Goal: Use online tool/utility: Utilize a website feature to perform a specific function

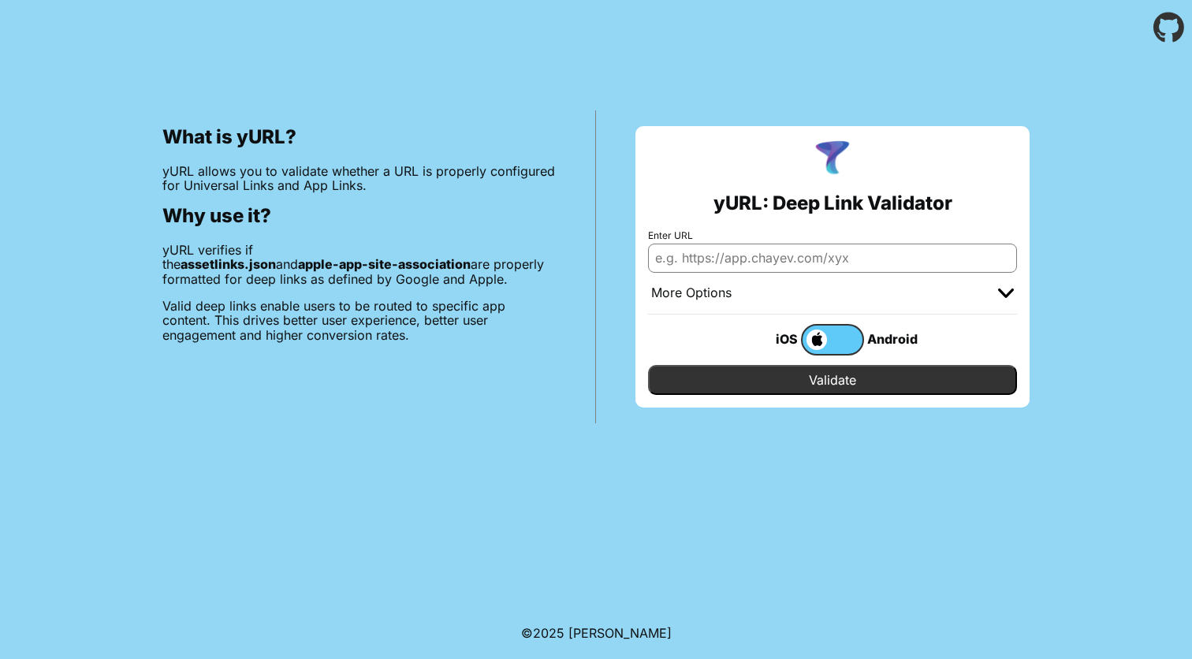
click at [825, 261] on input "Enter URL" at bounding box center [832, 258] width 369 height 28
type input "[DOMAIN_NAME]"
click at [890, 383] on input "Validate" at bounding box center [832, 380] width 369 height 30
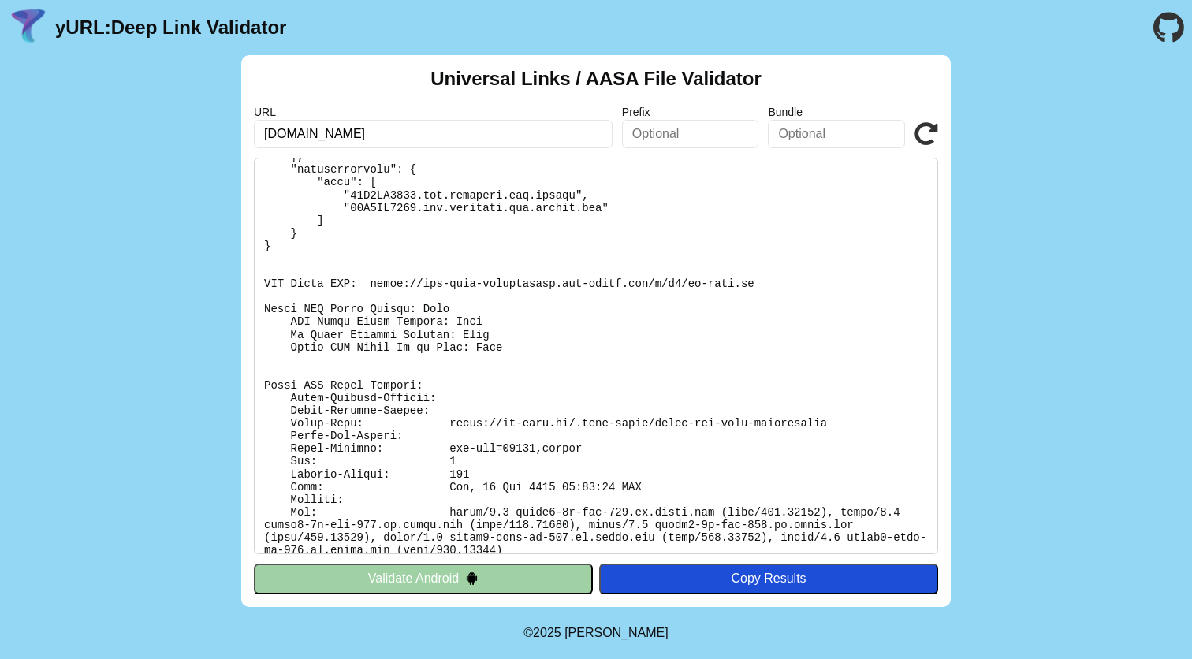
scroll to position [334, 0]
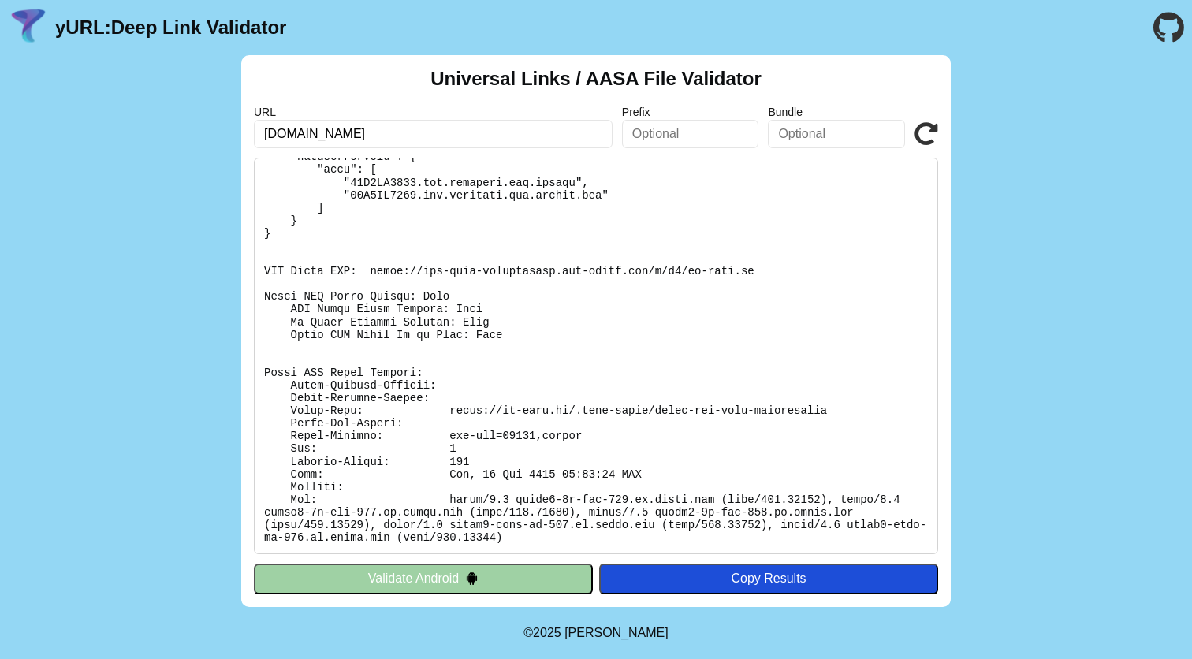
click at [396, 268] on pre at bounding box center [596, 356] width 684 height 397
drag, startPoint x: 396, startPoint y: 268, endPoint x: 745, endPoint y: 274, distance: 349.3
click at [745, 274] on pre at bounding box center [596, 356] width 684 height 397
copy pre "https://app-site-association.cdn-apple.com/a/v1/ai-care.id"
click at [512, 579] on button "Validate Android" at bounding box center [423, 579] width 339 height 30
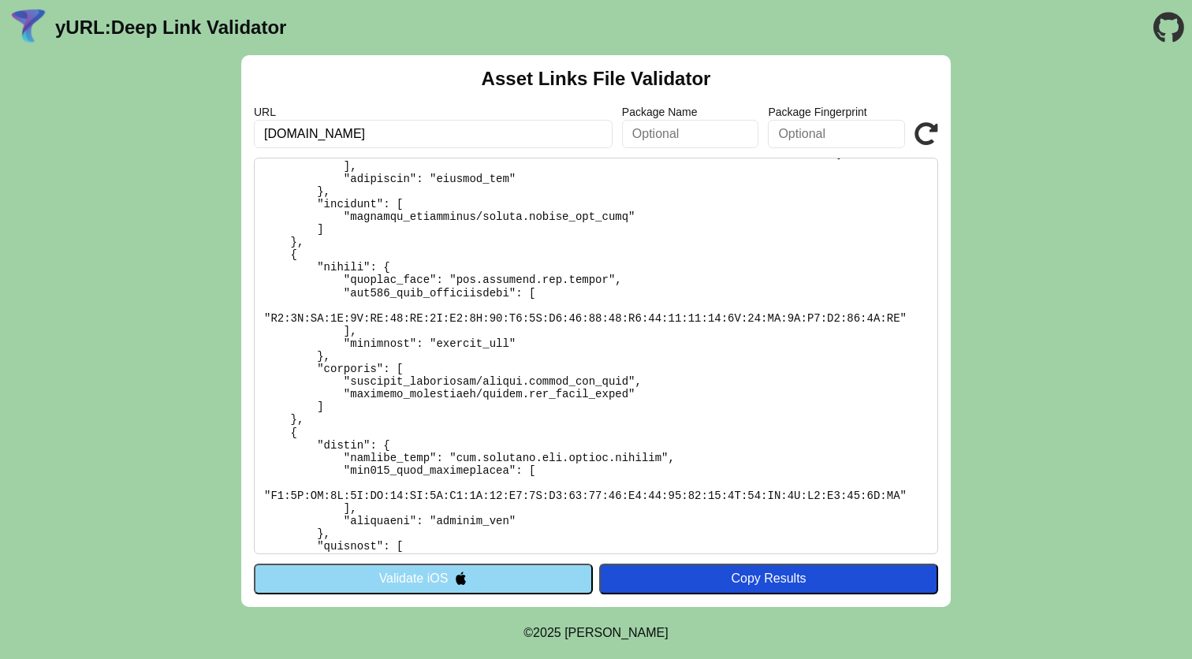
scroll to position [436, 0]
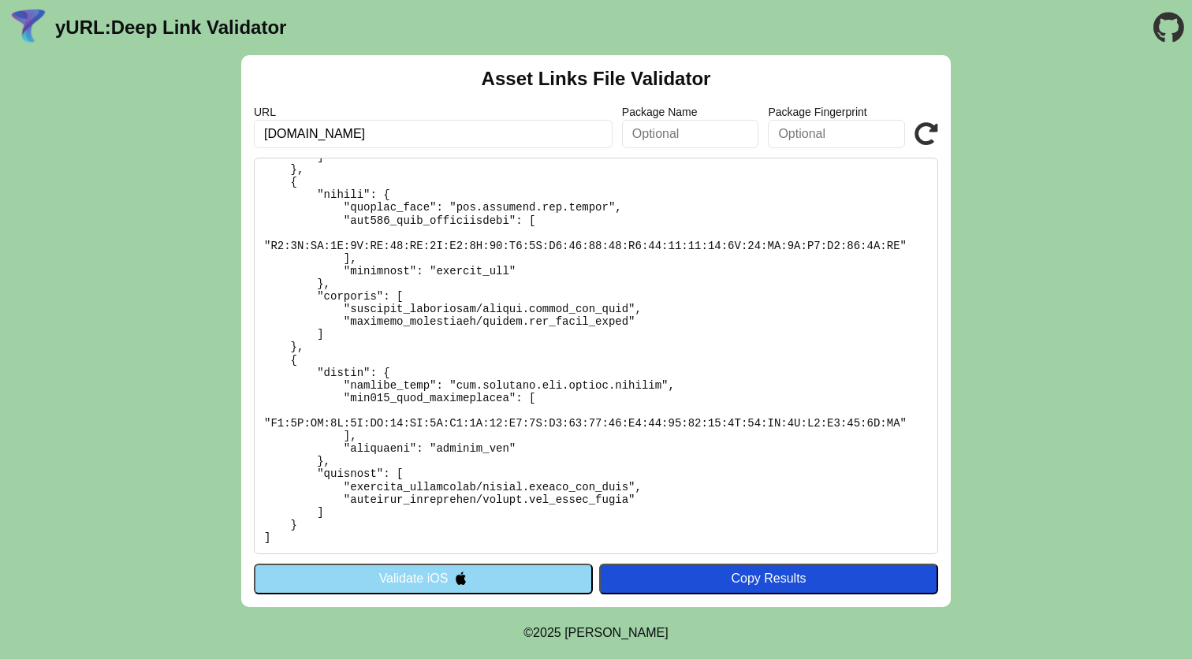
click at [507, 129] on input "[DOMAIN_NAME]" at bounding box center [433, 134] width 359 height 28
type input "ai-care.app.link"
click at [423, 580] on button "Validate iOS" at bounding box center [423, 579] width 339 height 30
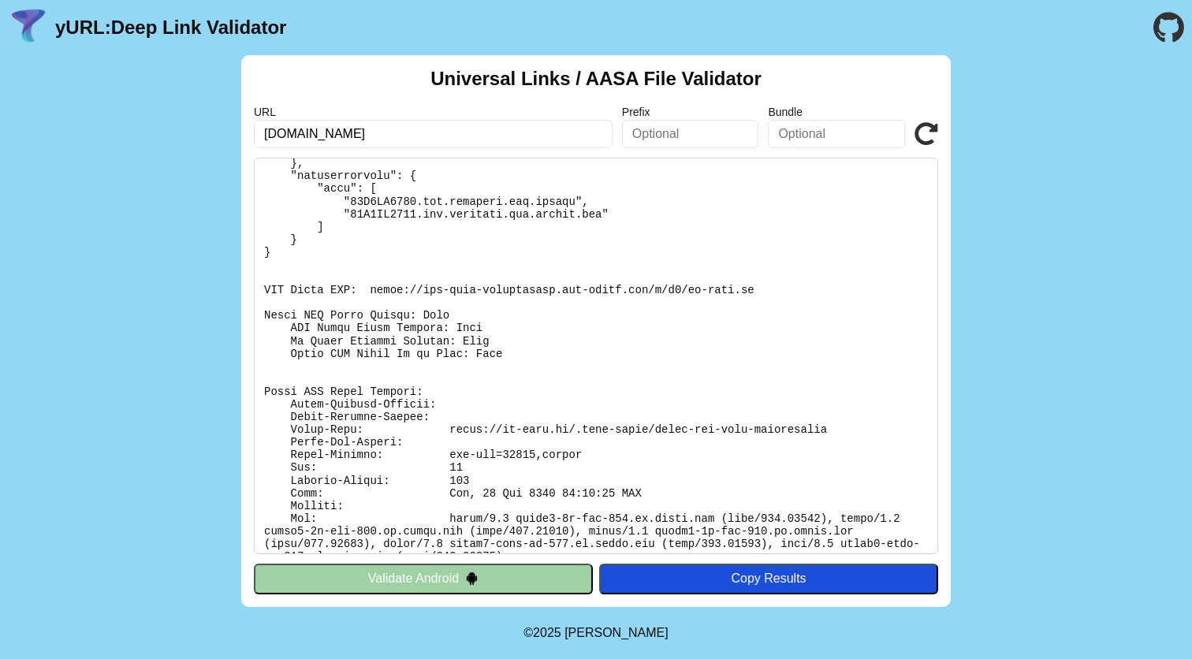
scroll to position [334, 0]
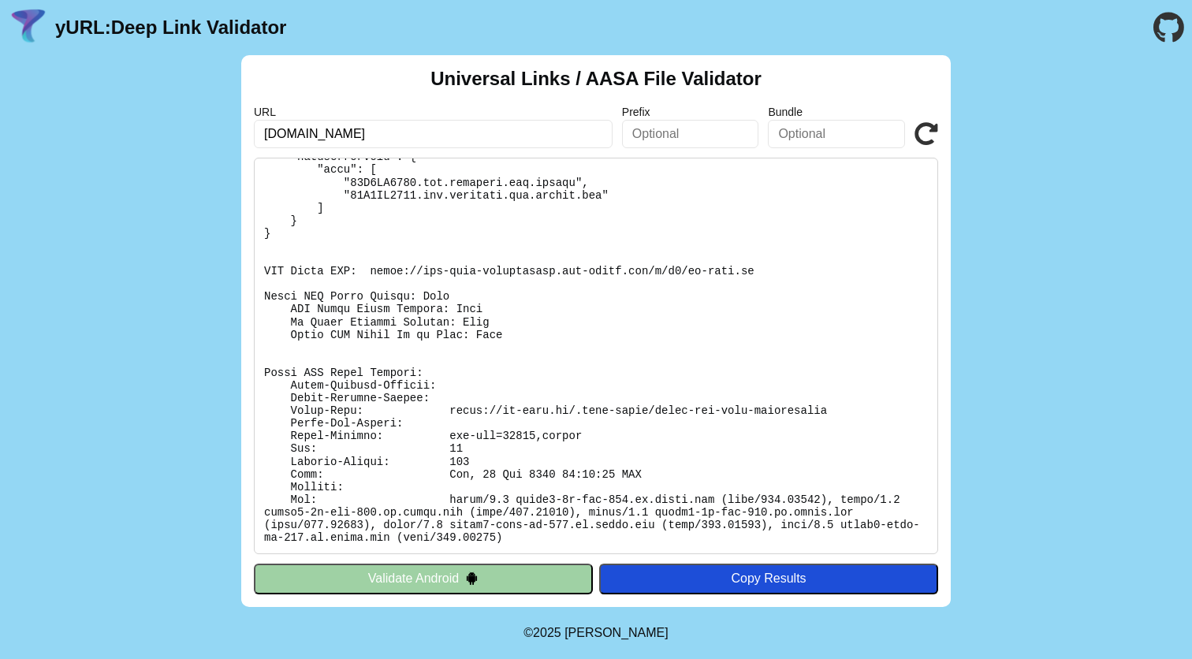
click at [538, 412] on pre at bounding box center [596, 356] width 684 height 397
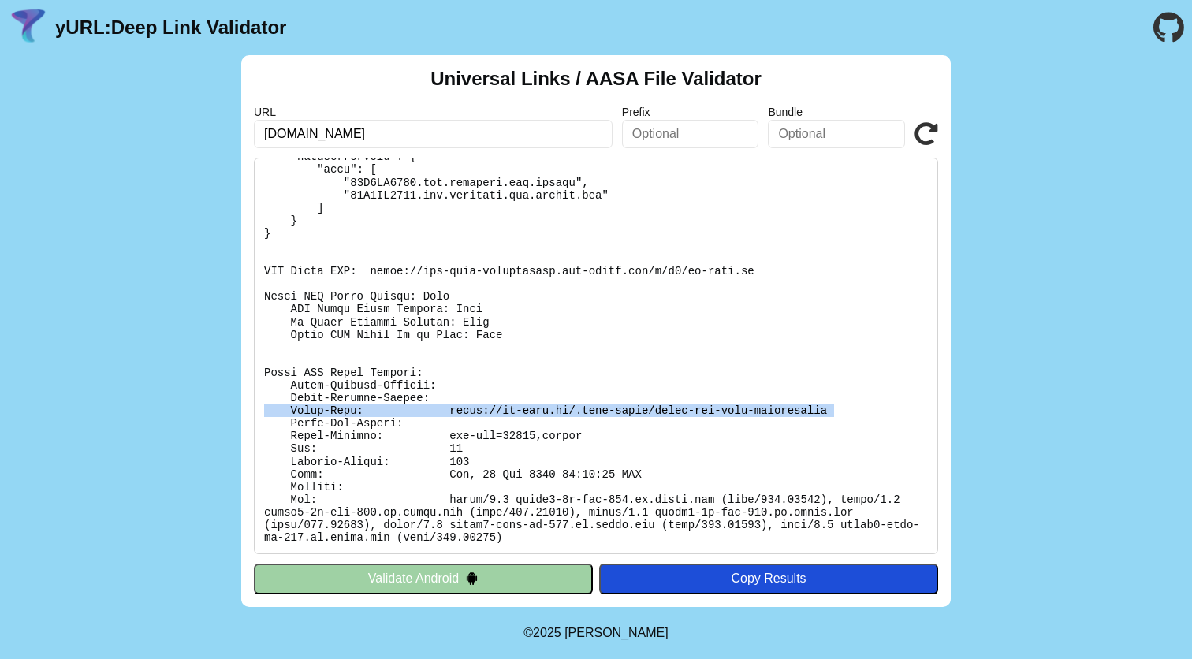
click at [538, 412] on pre at bounding box center [596, 356] width 684 height 397
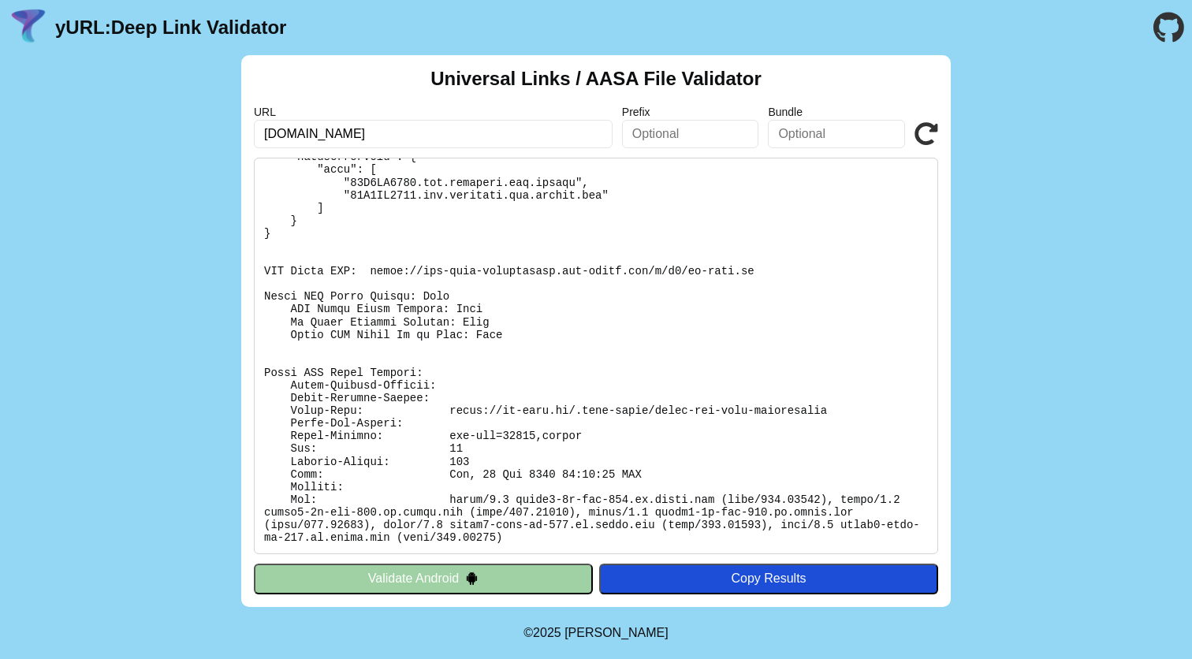
drag, startPoint x: 537, startPoint y: 412, endPoint x: 523, endPoint y: 413, distance: 14.2
click at [537, 412] on pre at bounding box center [596, 356] width 684 height 397
drag, startPoint x: 449, startPoint y: 411, endPoint x: 834, endPoint y: 408, distance: 384.7
click at [834, 408] on pre at bounding box center [596, 356] width 684 height 397
click at [557, 358] on pre at bounding box center [596, 356] width 684 height 397
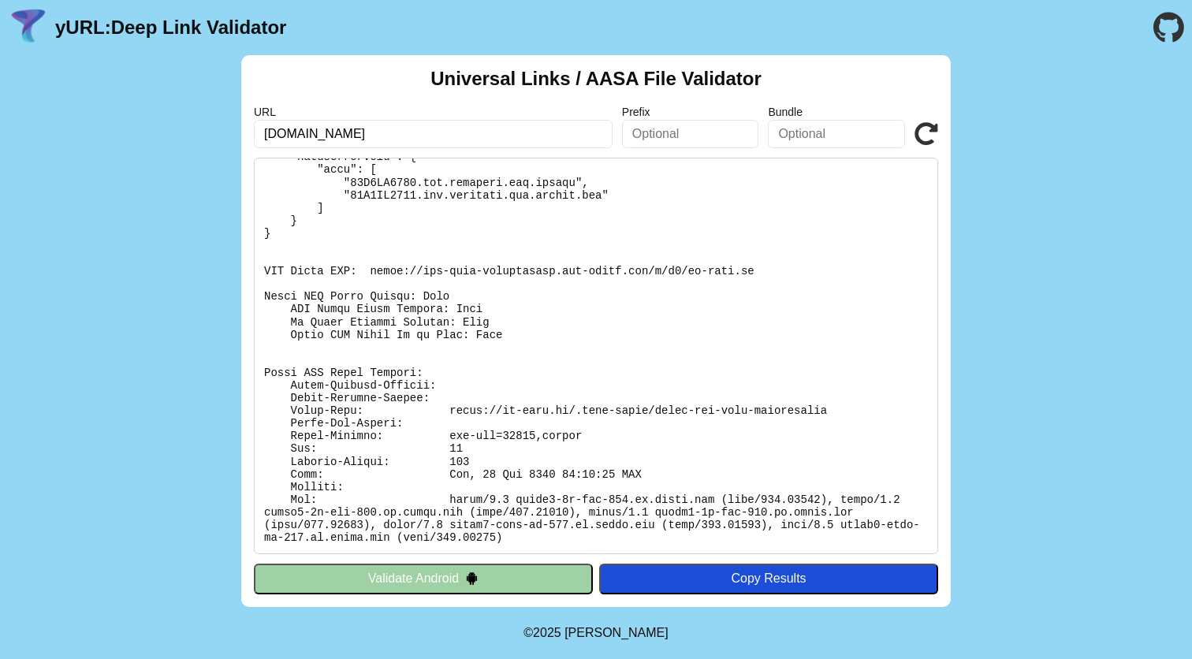
click at [191, 307] on div "Universal Links / AASA File Validator URL ai-care.id Prefix Bundle Validate Val…" at bounding box center [596, 331] width 1192 height 552
click at [669, 576] on div "Copy Results" at bounding box center [768, 579] width 323 height 14
click at [580, 449] on pre at bounding box center [596, 356] width 684 height 397
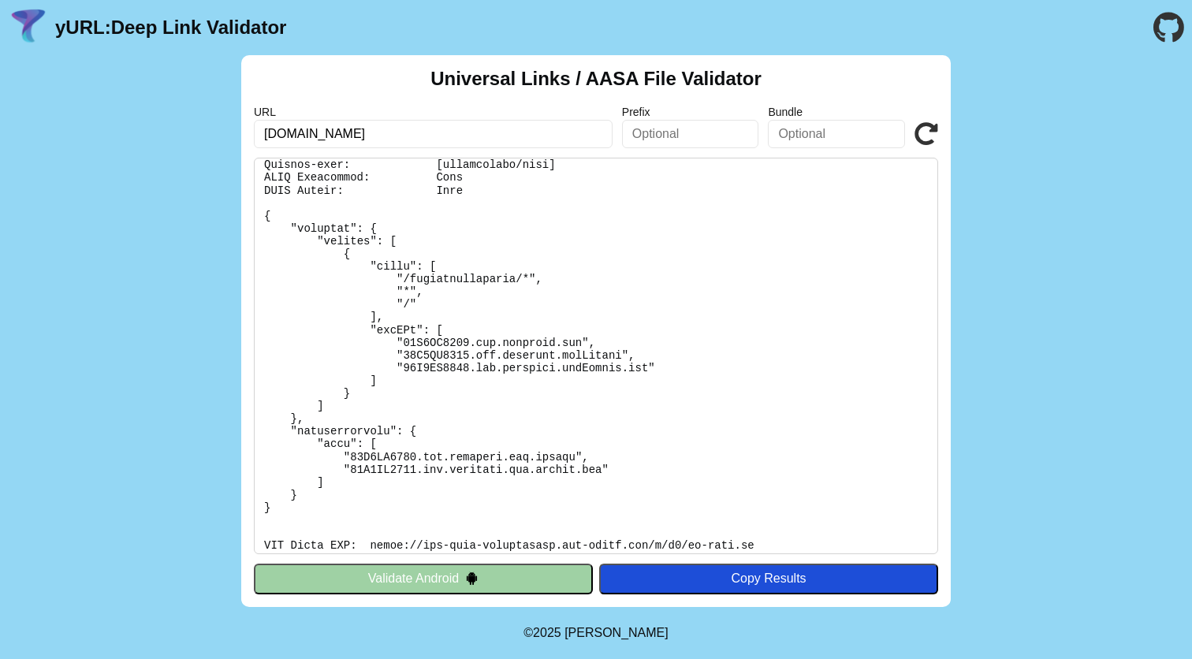
scroll to position [0, 0]
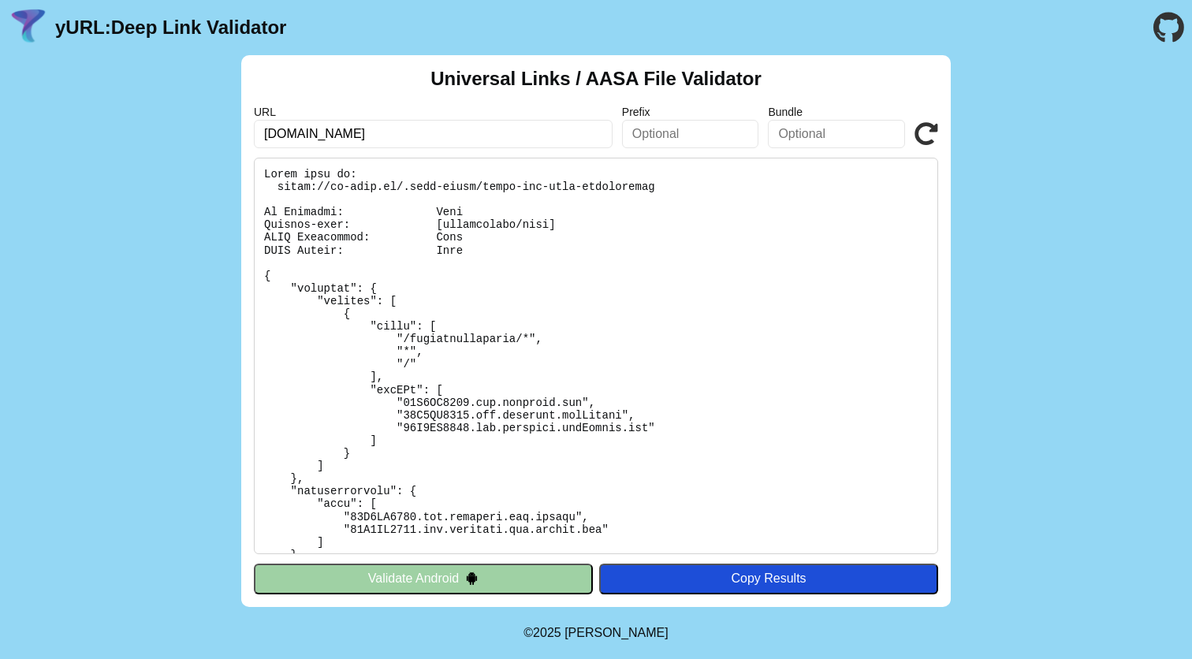
click at [292, 181] on pre at bounding box center [596, 356] width 684 height 397
click at [557, 135] on input "[DOMAIN_NAME]" at bounding box center [433, 134] width 359 height 28
type input "chat.callink.id"
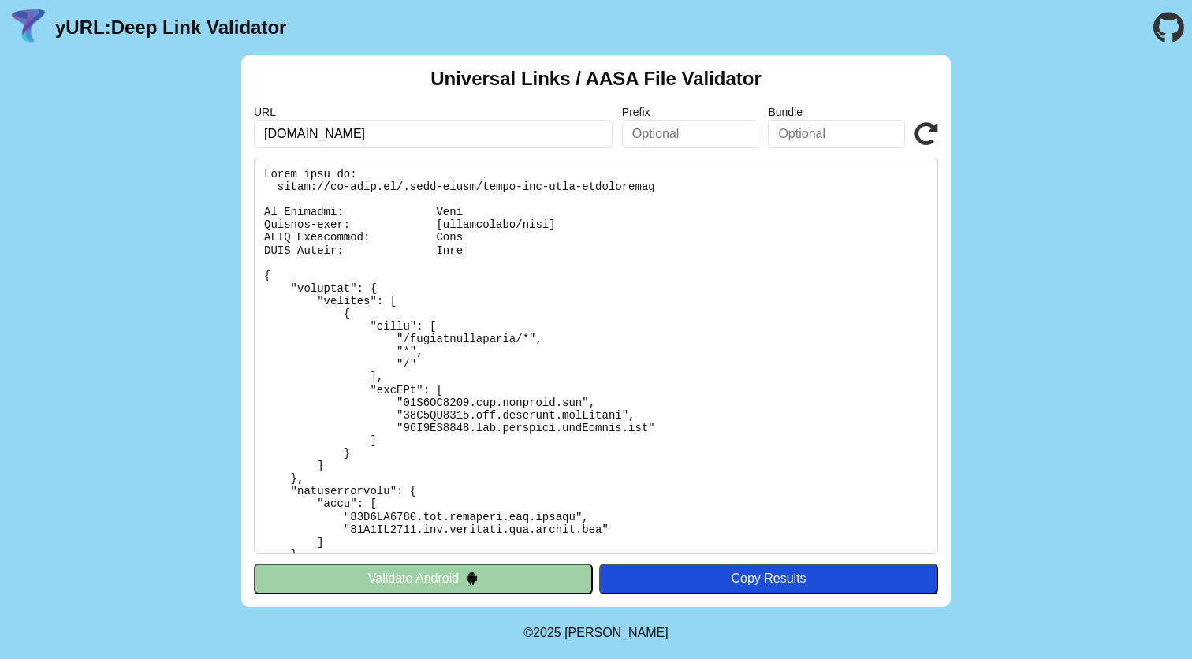
click button "Validate" at bounding box center [0, 0] width 0 height 0
click at [547, 140] on input "chat.callink.id" at bounding box center [433, 134] width 359 height 28
click button "Validate" at bounding box center [0, 0] width 0 height 0
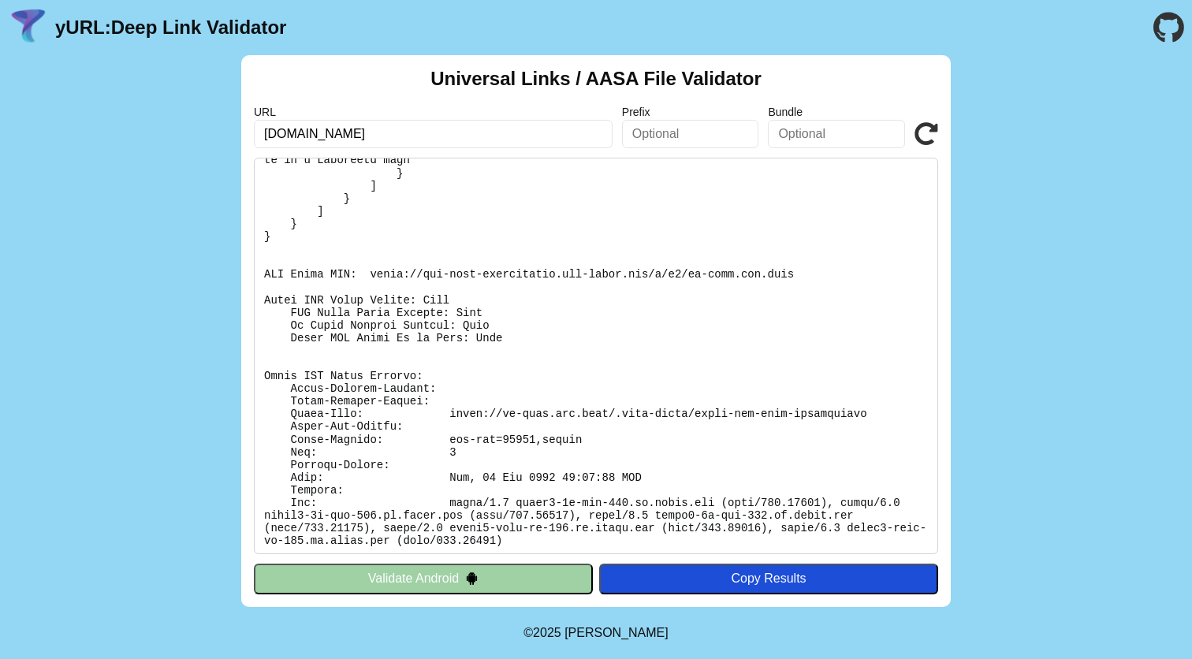
scroll to position [626, 0]
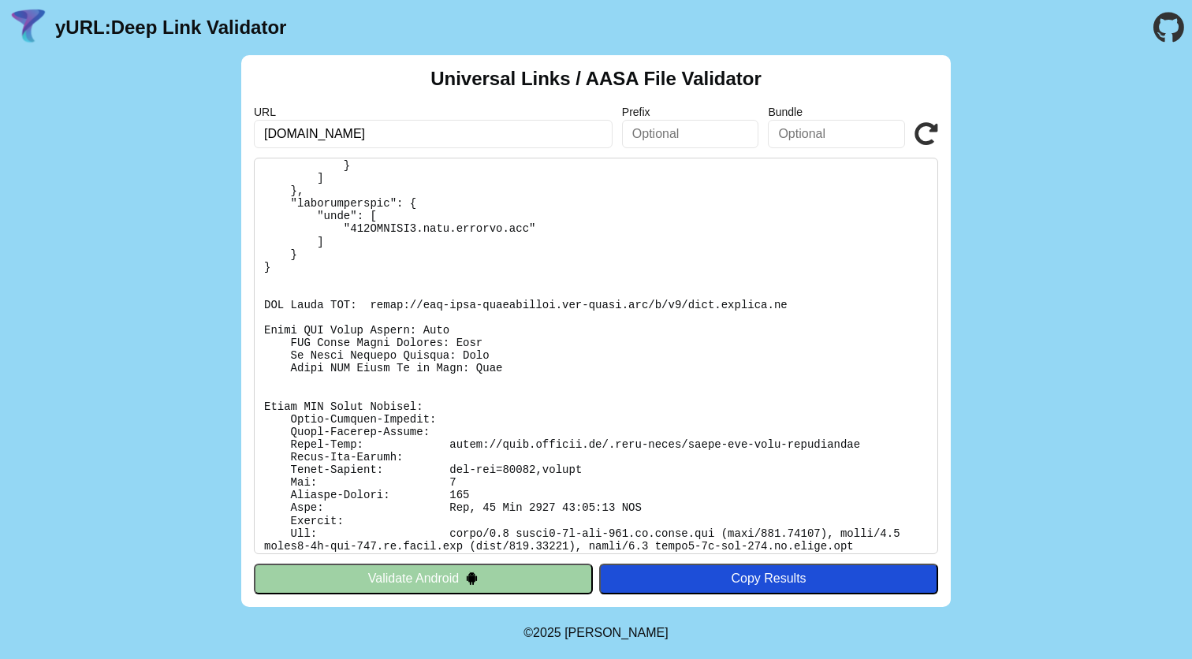
scroll to position [309, 0]
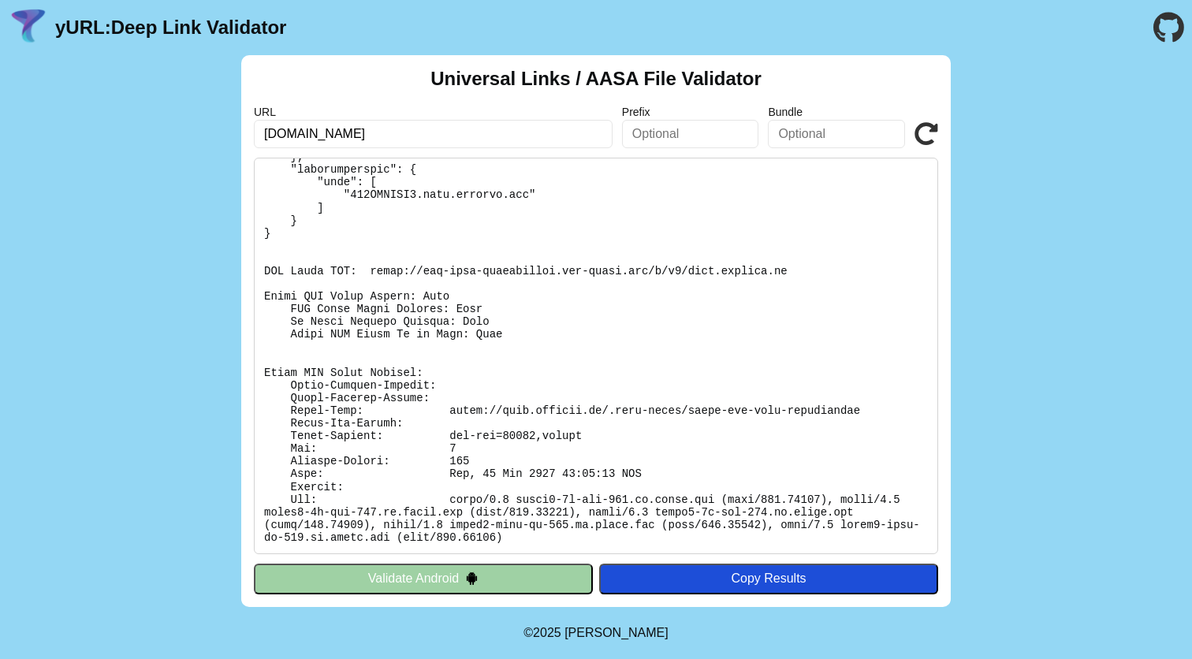
click at [1051, 325] on div "Universal Links / AASA File Validator URL [DOMAIN_NAME] Prefix Bundle Validate …" at bounding box center [596, 331] width 1192 height 552
click at [1048, 326] on div "Universal Links / AASA File Validator URL [DOMAIN_NAME] Prefix Bundle Validate …" at bounding box center [596, 331] width 1192 height 552
click at [1000, 295] on div "Universal Links / AASA File Validator URL [DOMAIN_NAME] Prefix Bundle Validate …" at bounding box center [596, 331] width 1192 height 552
